Goal: Task Accomplishment & Management: Complete application form

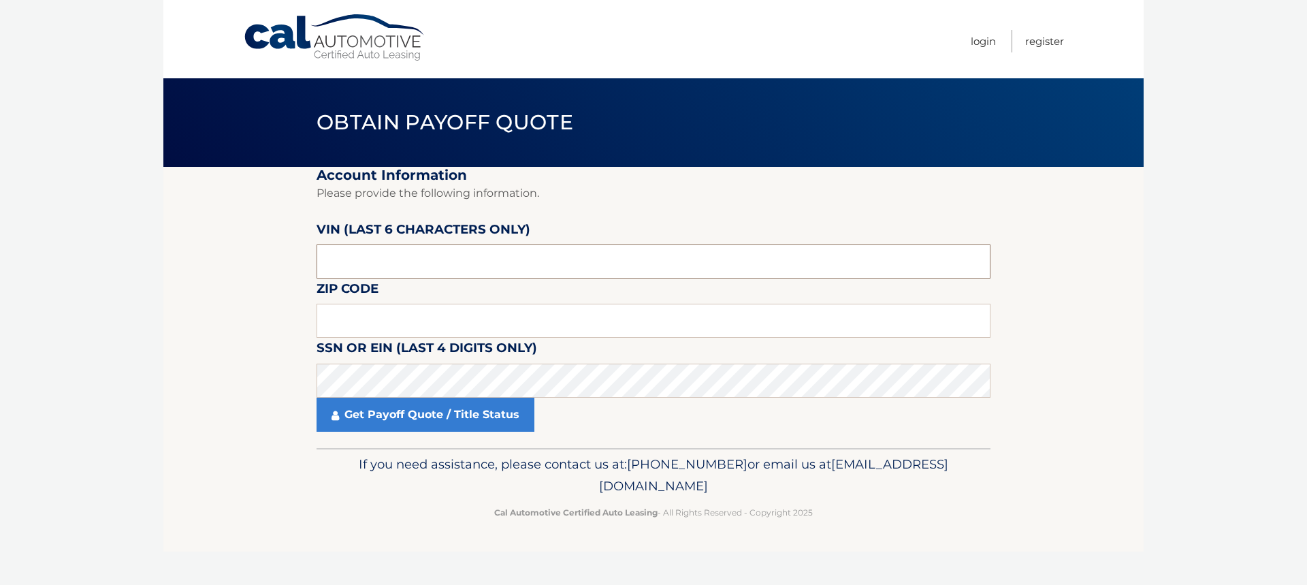
click at [444, 266] on input "text" at bounding box center [653, 261] width 674 height 34
click at [459, 267] on input "text" at bounding box center [653, 261] width 674 height 34
type input "000778"
click at [439, 304] on input "text" at bounding box center [653, 321] width 674 height 34
type input "33062"
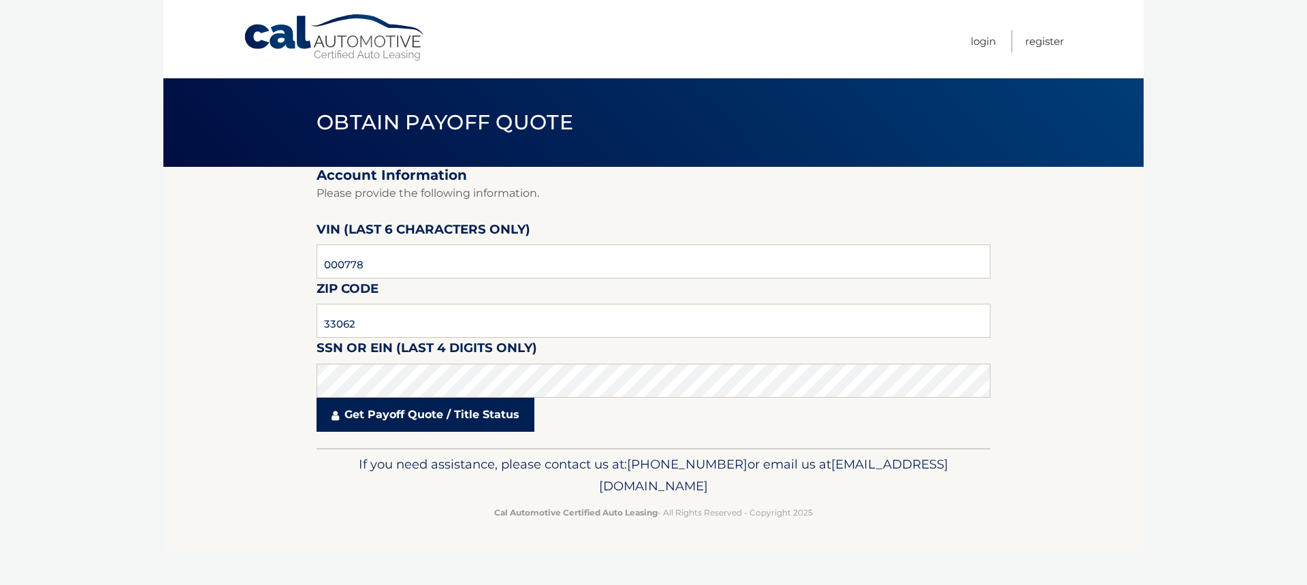
click at [425, 419] on link "Get Payoff Quote / Title Status" at bounding box center [425, 414] width 218 height 34
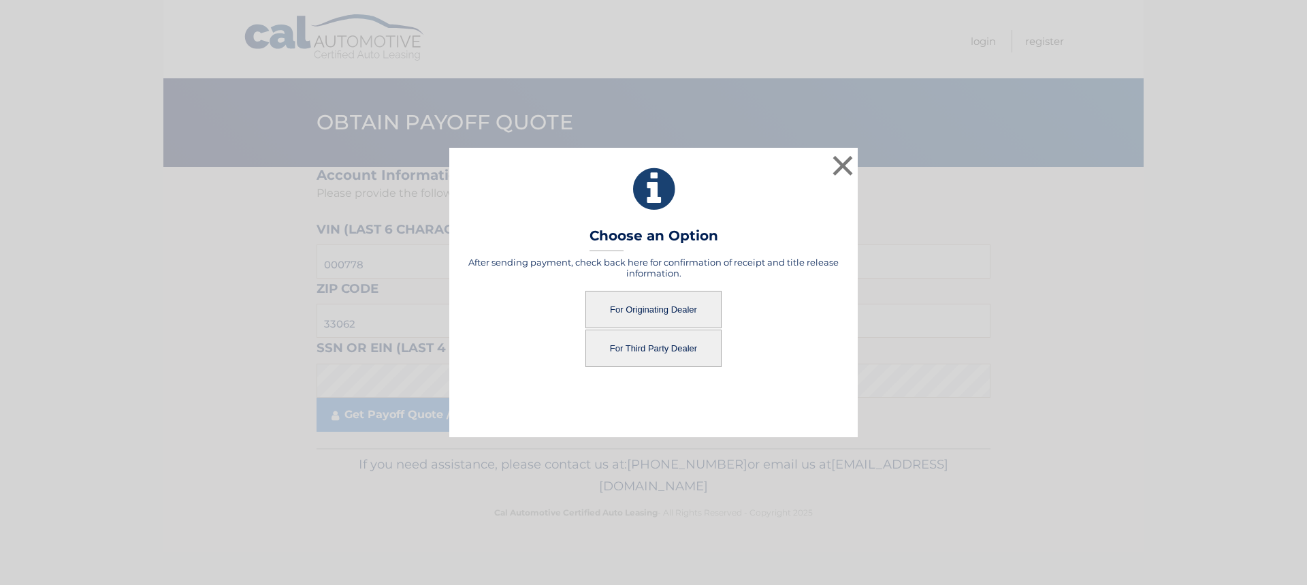
click at [637, 310] on button "For Originating Dealer" at bounding box center [653, 309] width 136 height 37
click at [636, 308] on button "For Originating Dealer" at bounding box center [653, 309] width 136 height 37
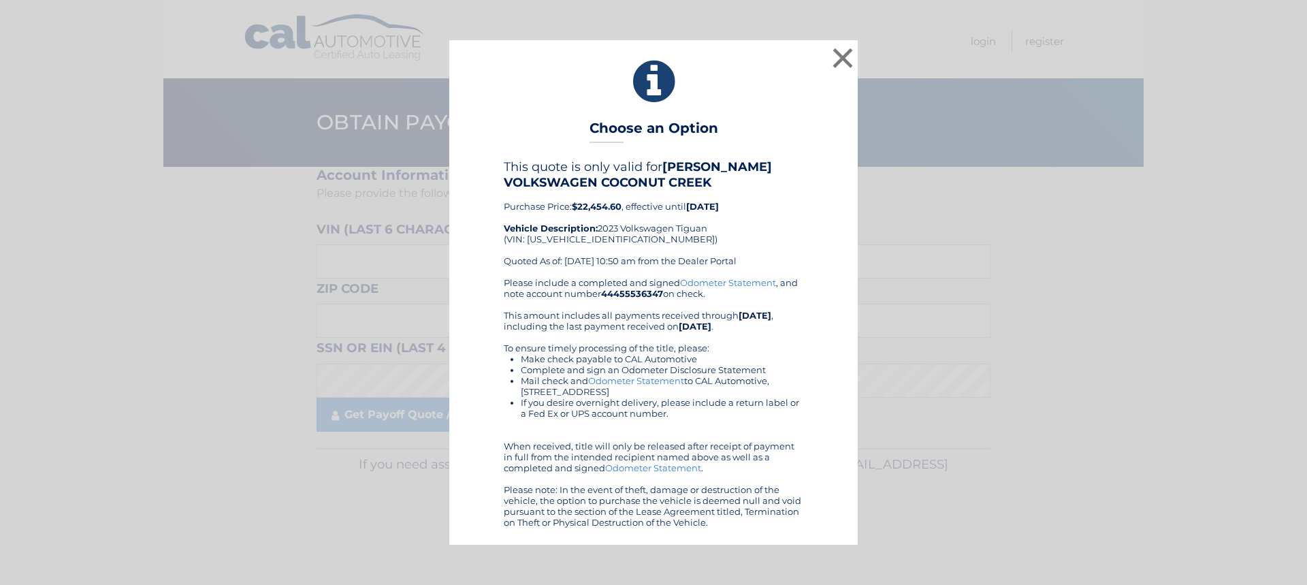
drag, startPoint x: 768, startPoint y: 142, endPoint x: 1117, endPoint y: 293, distance: 381.3
click at [1117, 293] on div "× Choose an Option This quote is only valid for [PERSON_NAME] VOLKSWAGEN COCONU…" at bounding box center [653, 292] width 1296 height 504
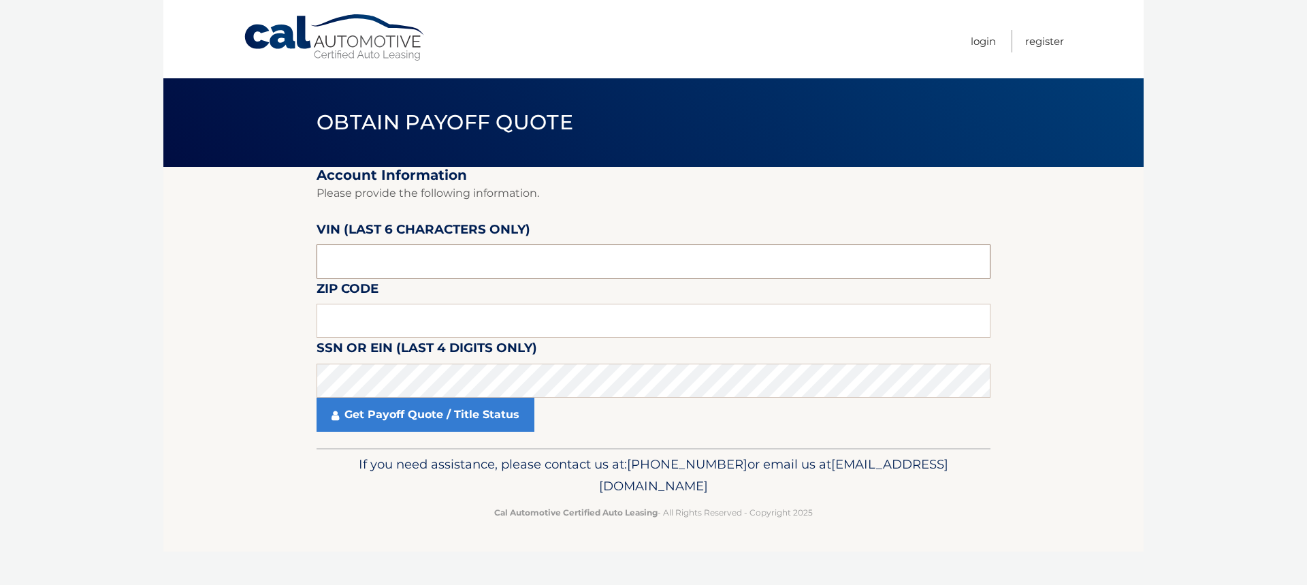
click at [433, 266] on input "text" at bounding box center [653, 261] width 674 height 34
type input "000778"
click at [381, 312] on input "text" at bounding box center [653, 321] width 674 height 34
type input "33062"
click at [456, 410] on link "Get Payoff Quote / Title Status" at bounding box center [425, 414] width 218 height 34
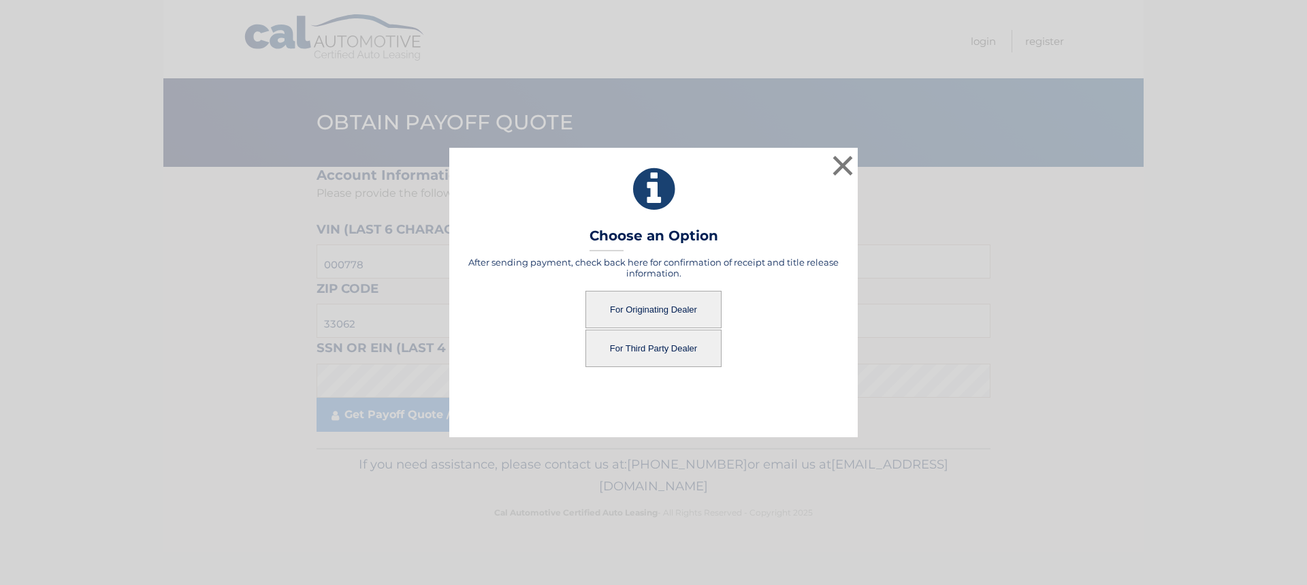
click at [669, 301] on button "For Originating Dealer" at bounding box center [653, 309] width 136 height 37
click at [665, 306] on button "For Originating Dealer" at bounding box center [653, 309] width 136 height 37
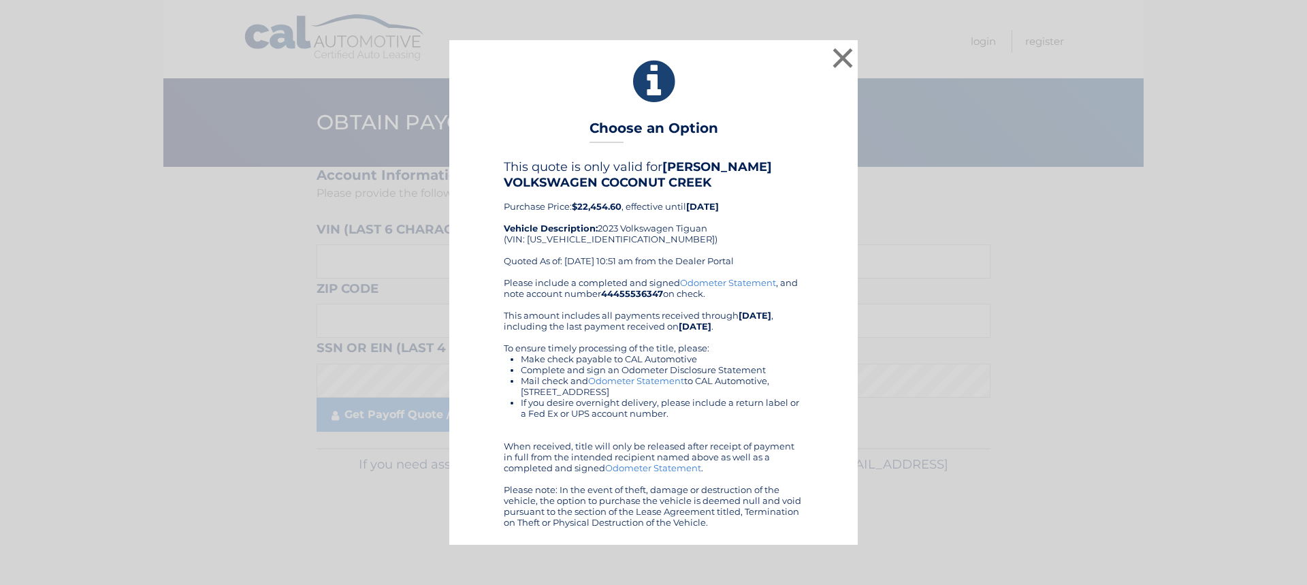
click at [625, 380] on link "Odometer Statement" at bounding box center [636, 380] width 96 height 11
